Goal: Task Accomplishment & Management: Manage account settings

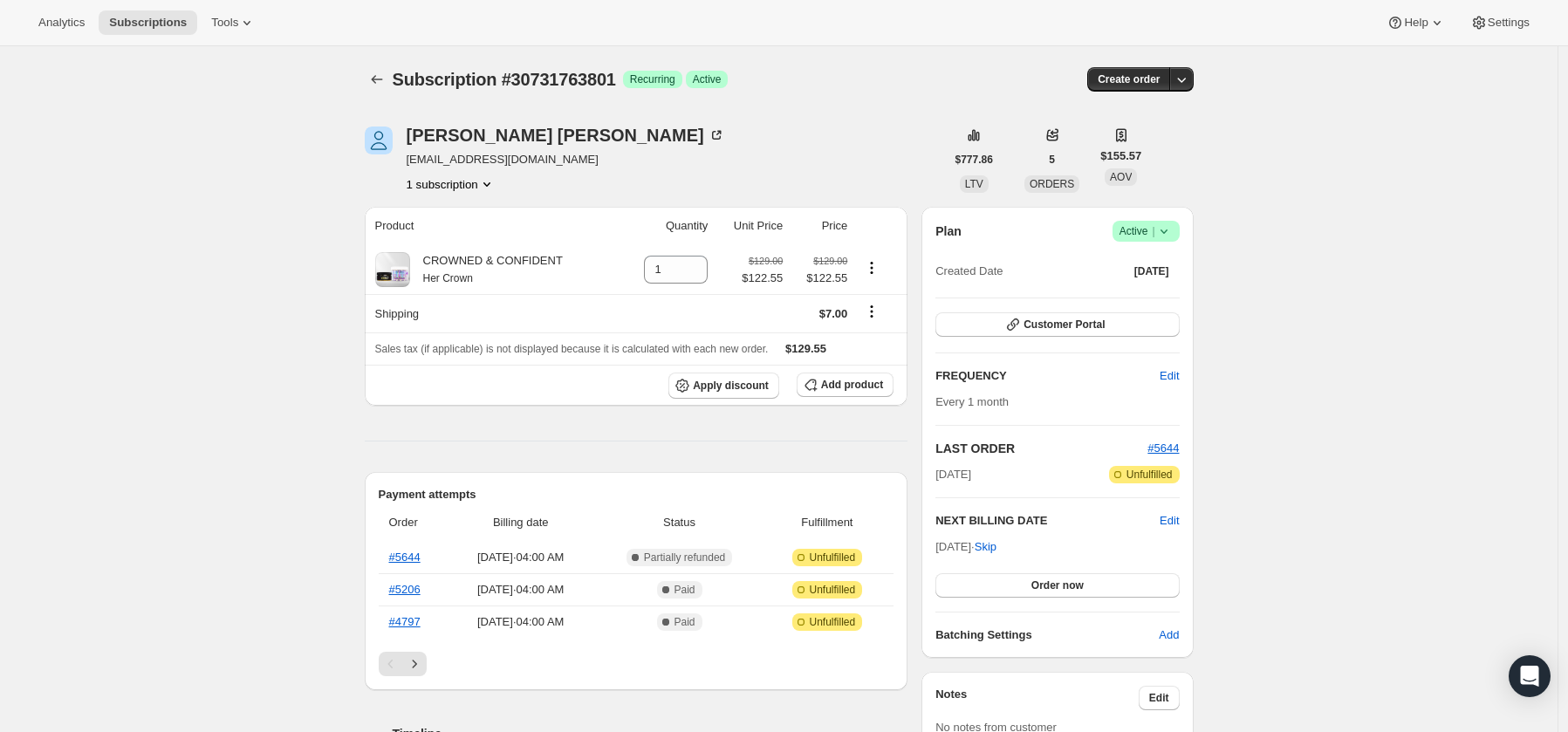
click at [1173, 229] on icon at bounding box center [1163, 231] width 17 height 17
click at [1159, 299] on span "Cancel subscription" at bounding box center [1145, 295] width 99 height 13
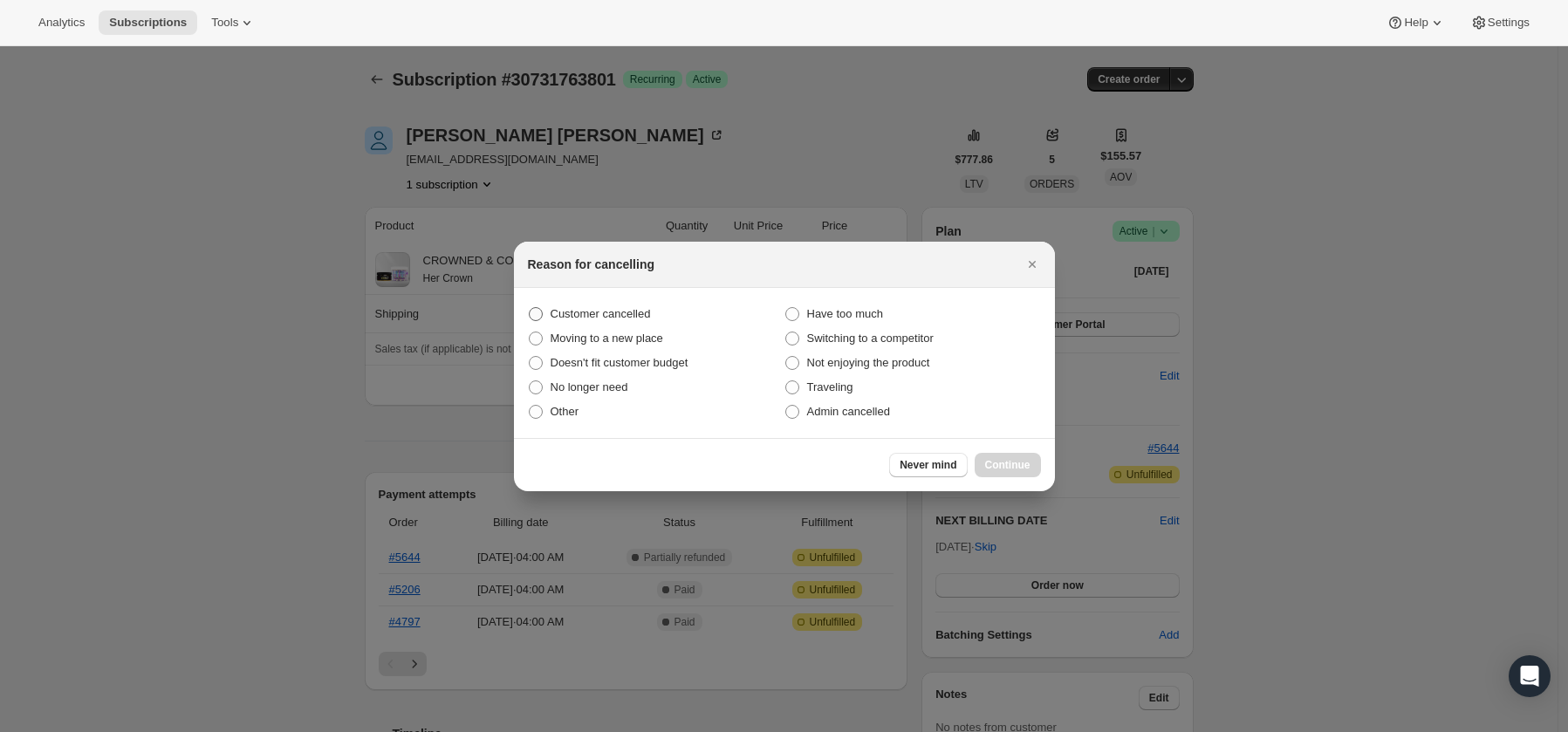
click at [591, 315] on span "Customer cancelled" at bounding box center [600, 313] width 100 height 13
click at [529, 308] on input "Customer cancelled" at bounding box center [528, 307] width 1 height 1
radio input "true"
click at [1017, 465] on span "Continue" at bounding box center [1007, 465] width 45 height 14
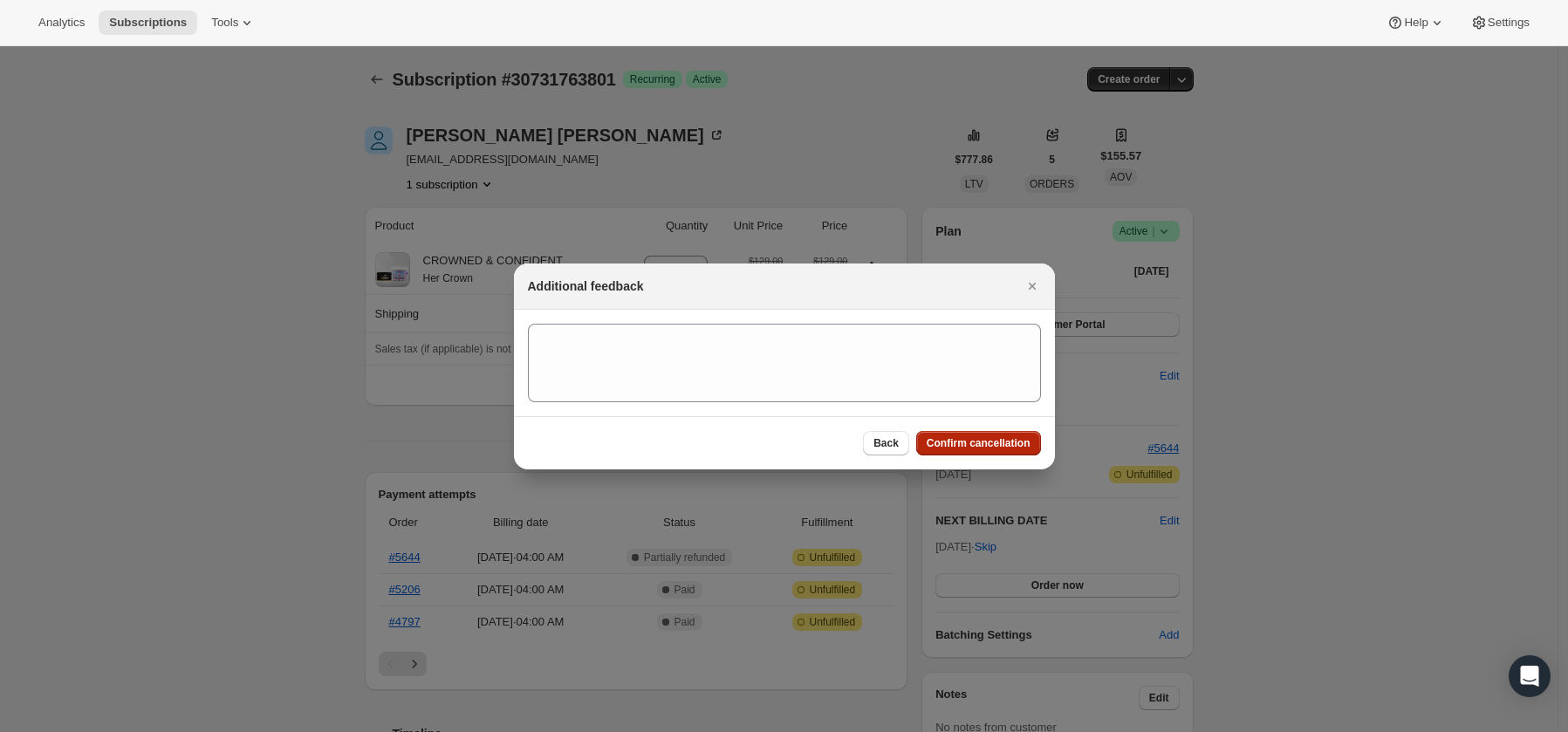
click at [979, 441] on span "Confirm cancellation" at bounding box center [979, 443] width 104 height 14
